Goal: Find specific page/section: Find specific page/section

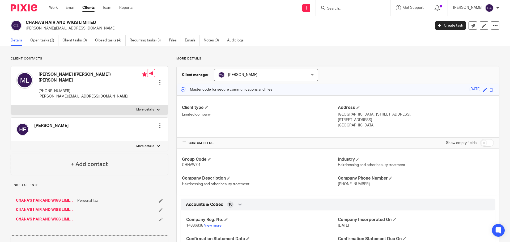
click at [342, 10] on input "Search" at bounding box center [351, 8] width 48 height 5
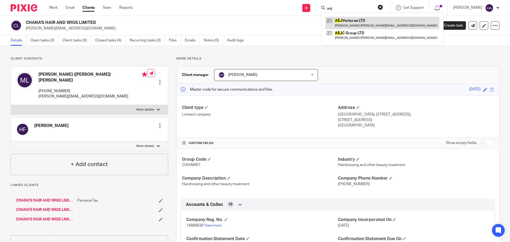
type input "aej"
click at [351, 20] on link at bounding box center [382, 23] width 114 height 12
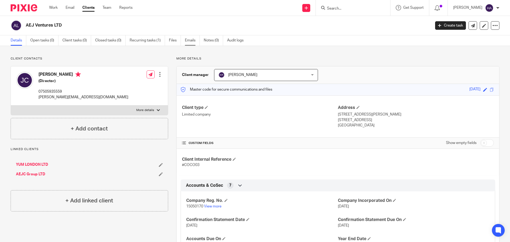
click at [191, 39] on link "Emails" at bounding box center [192, 40] width 15 height 10
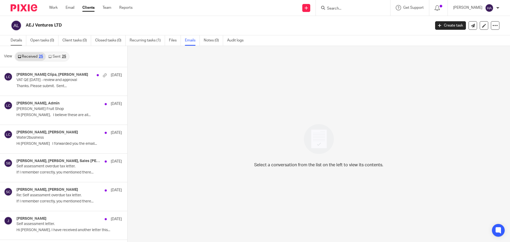
click at [19, 41] on link "Details" at bounding box center [19, 40] width 16 height 10
